Goal: Share content: Distribute website content to other platforms or users

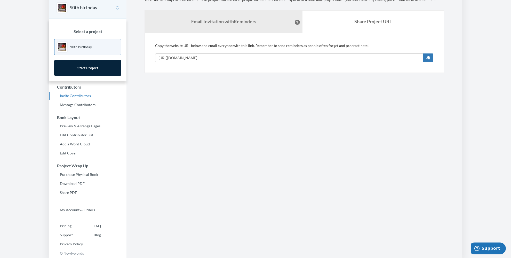
click at [203, 101] on section "Emails have been sent! Invite Contributors There are two ways to send invitatio…" at bounding box center [293, 117] width 335 height 282
click at [251, 57] on input "[URL][DOMAIN_NAME]" at bounding box center [289, 57] width 268 height 9
click at [252, 116] on section "Emails have been sent! Invite Contributors There are two ways to send invitatio…" at bounding box center [293, 117] width 335 height 282
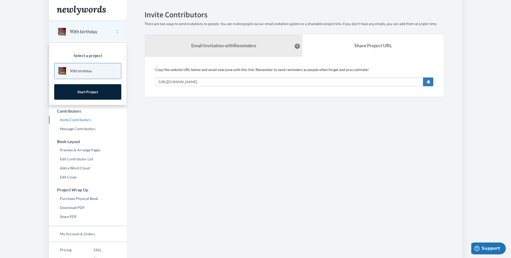
click at [82, 70] on p "90th birthday" at bounding box center [81, 70] width 22 height 5
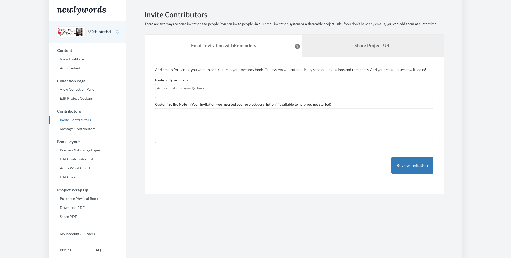
click at [348, 44] on link "Share Project URL" at bounding box center [372, 46] width 141 height 22
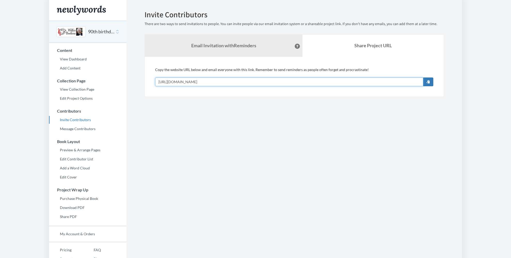
click at [282, 84] on input "[URL][DOMAIN_NAME]" at bounding box center [289, 81] width 268 height 9
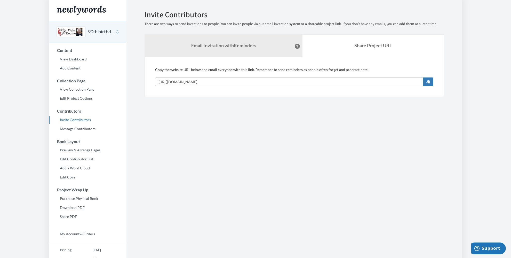
click at [154, 146] on section "Emails have been sent! Invite Contributors There are two ways to send invitatio…" at bounding box center [293, 141] width 335 height 282
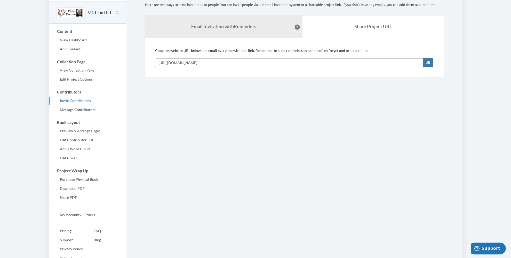
scroll to position [24, 0]
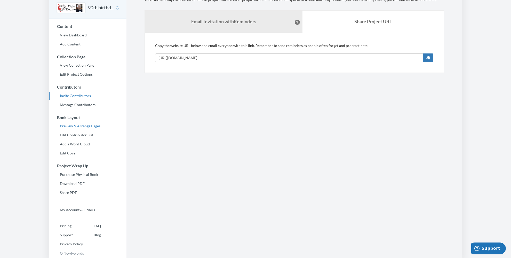
click at [80, 128] on link "Preview & Arrange Pages" at bounding box center [87, 126] width 77 height 8
